Goal: Task Accomplishment & Management: Use online tool/utility

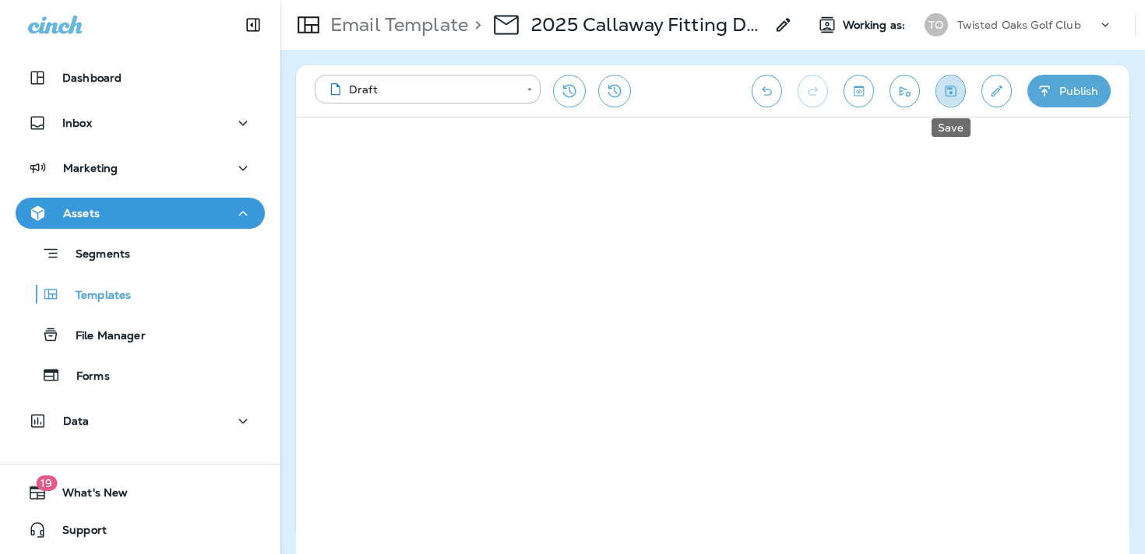
click at [959, 101] on button "Save" at bounding box center [950, 91] width 30 height 33
click at [913, 100] on button "Send test email" at bounding box center [904, 91] width 30 height 33
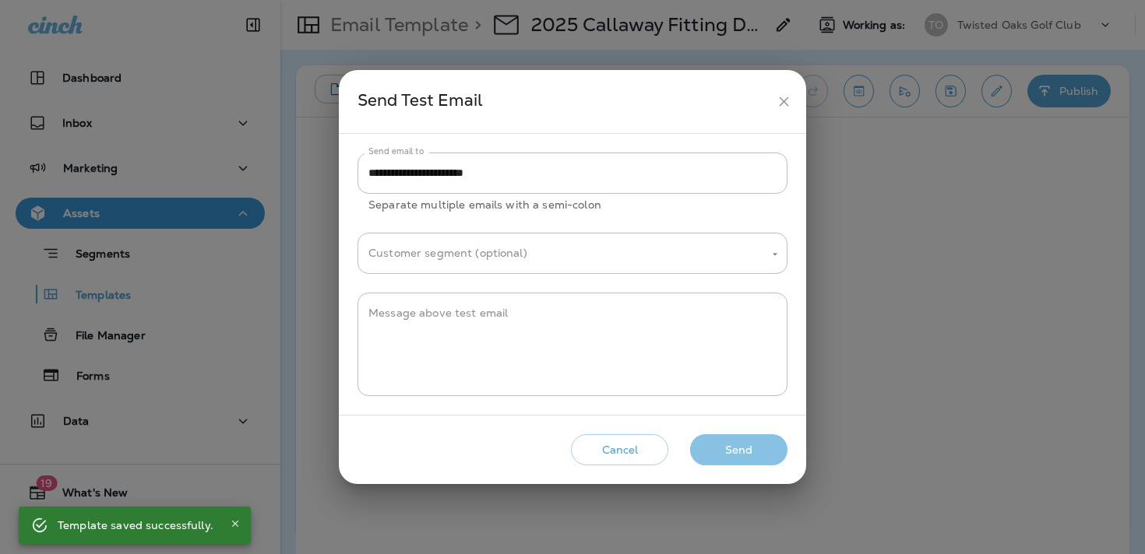
click at [737, 442] on button "Send" at bounding box center [738, 450] width 97 height 32
click at [737, 442] on div "Cancel Send" at bounding box center [572, 450] width 442 height 44
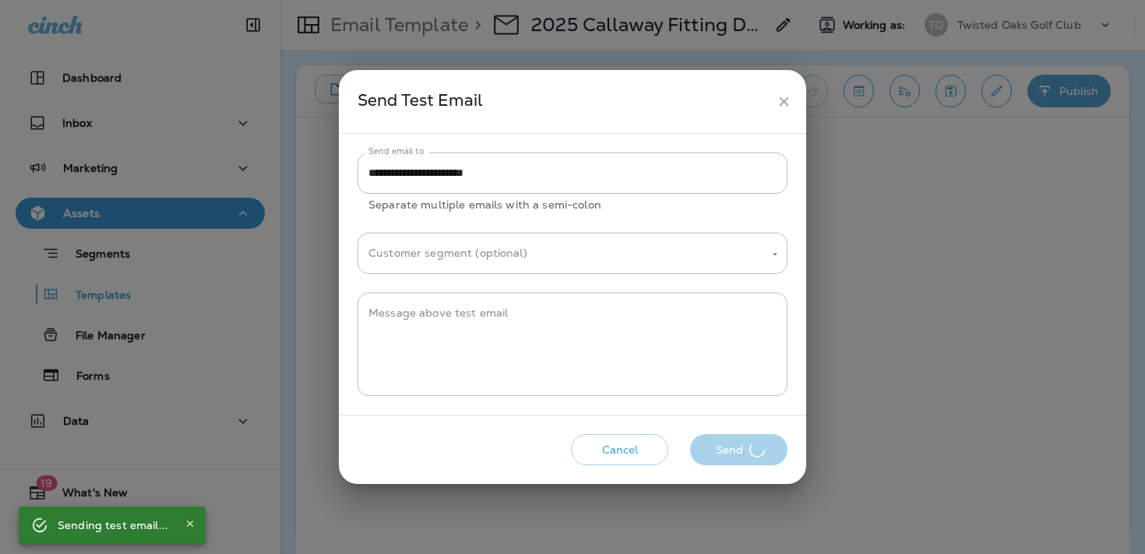
click at [737, 442] on div "Cancel Send" at bounding box center [572, 450] width 442 height 44
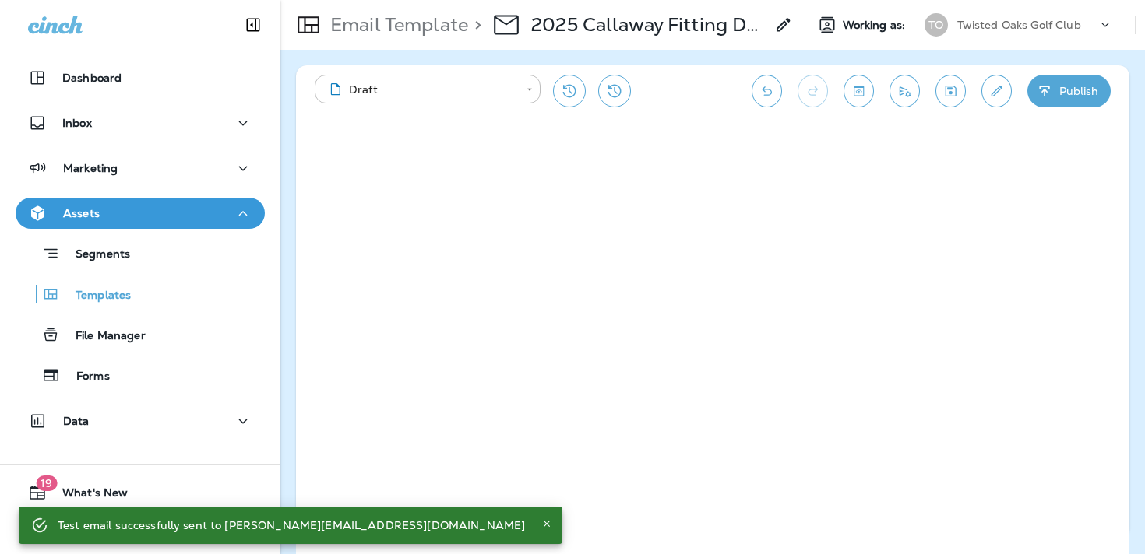
click at [737, 442] on button "Send" at bounding box center [738, 450] width 97 height 32
